Goal: Find specific page/section: Find specific page/section

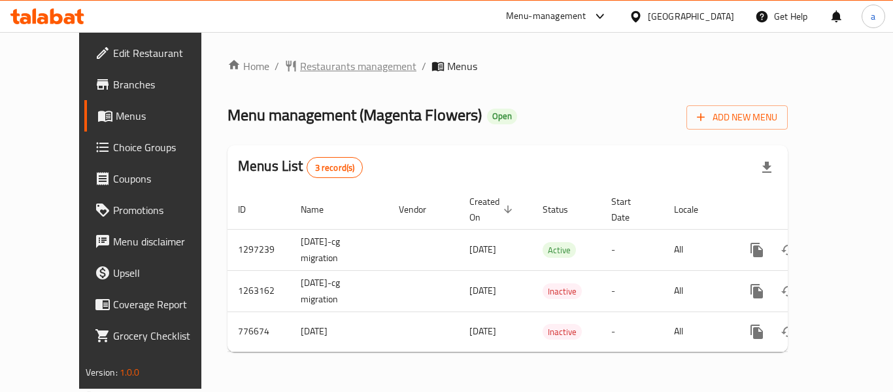
click at [300, 69] on span "Restaurants management" at bounding box center [358, 66] width 116 height 16
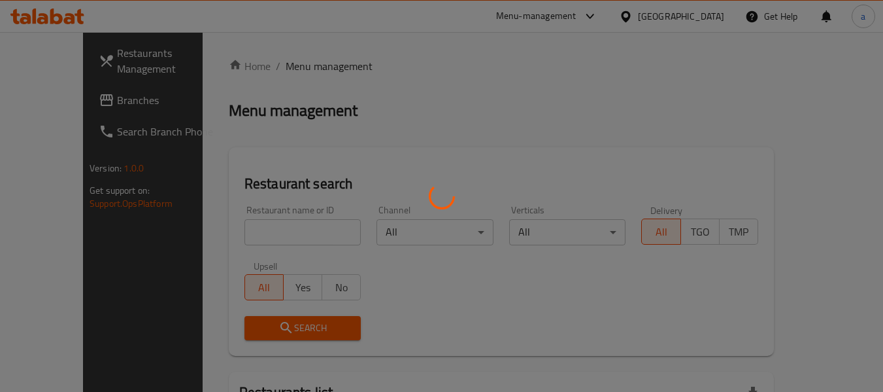
click at [668, 13] on div at bounding box center [441, 196] width 883 height 392
click at [691, 19] on div at bounding box center [441, 196] width 883 height 392
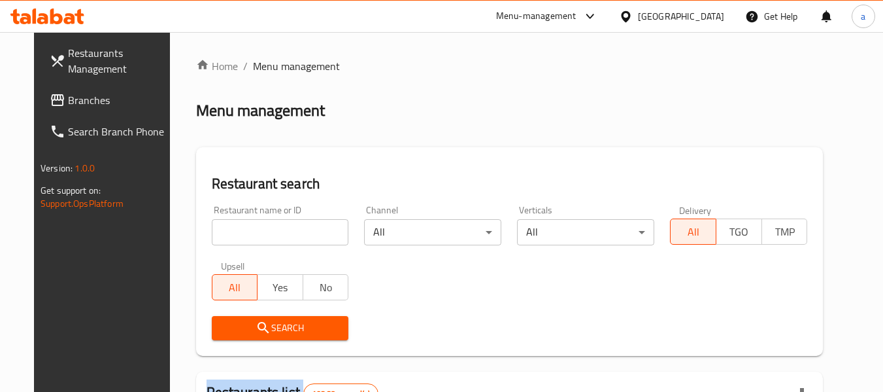
click at [691, 19] on div at bounding box center [441, 196] width 883 height 392
click at [630, 19] on icon at bounding box center [625, 15] width 9 height 11
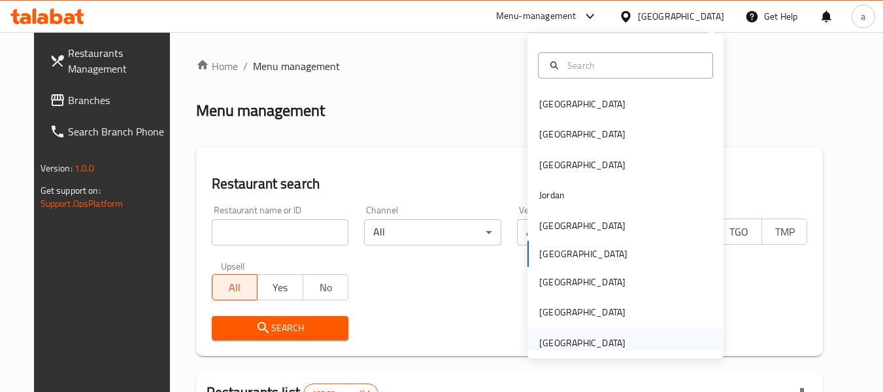
click at [574, 338] on div "[GEOGRAPHIC_DATA]" at bounding box center [582, 342] width 86 height 14
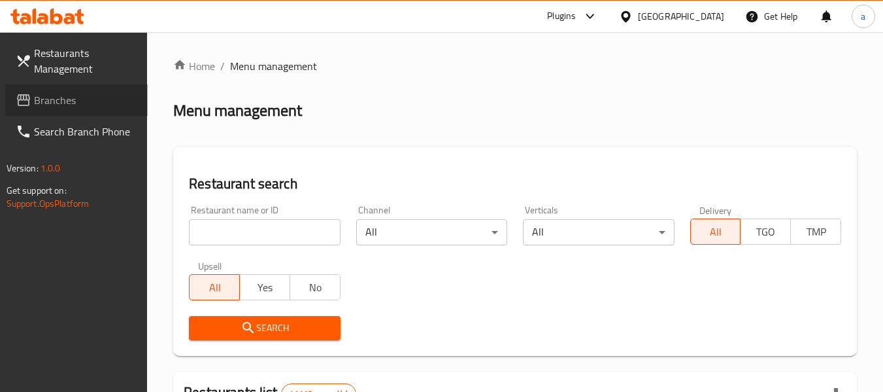
click at [28, 92] on link "Branches" at bounding box center [76, 99] width 143 height 31
